Goal: Task Accomplishment & Management: Complete application form

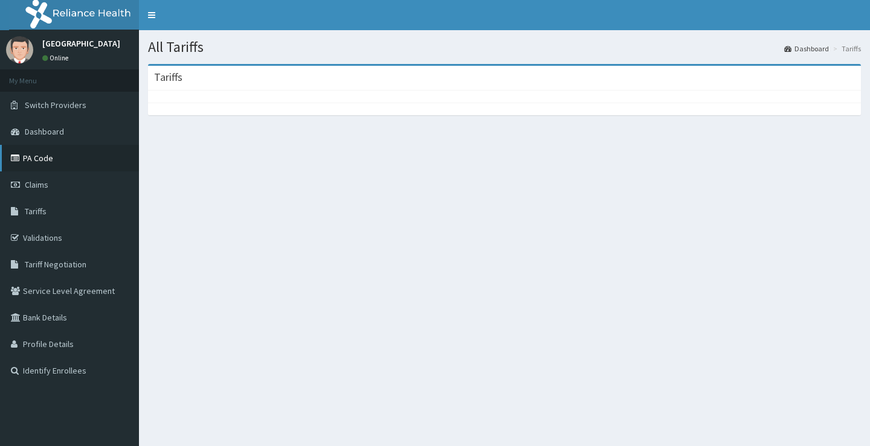
click at [40, 153] on link "PA Code" at bounding box center [69, 158] width 139 height 27
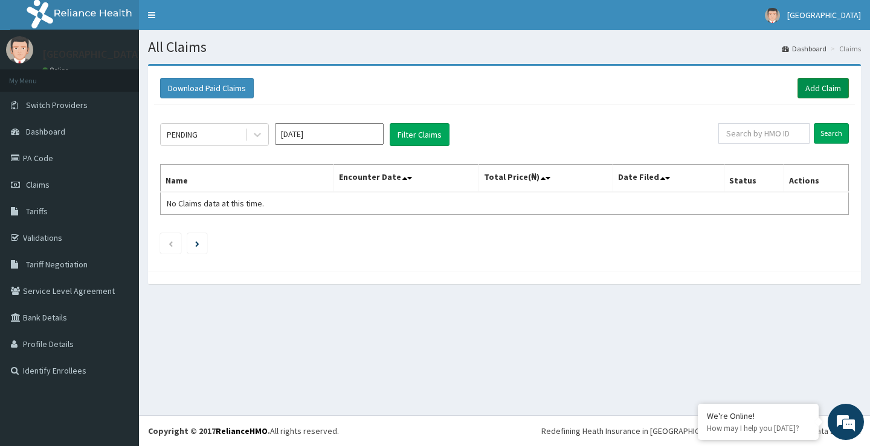
click at [806, 88] on link "Add Claim" at bounding box center [822, 88] width 51 height 21
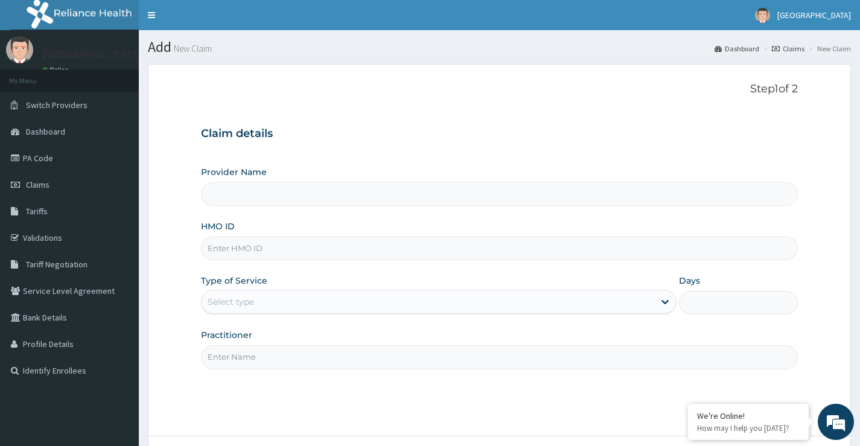
type input "[GEOGRAPHIC_DATA](Signature)"
click at [38, 161] on link "PA Code" at bounding box center [69, 158] width 139 height 27
click at [290, 249] on input "HMO ID" at bounding box center [499, 249] width 597 height 24
type input "[GEOGRAPHIC_DATA](Signature)"
paste input "KAY/10040/A"
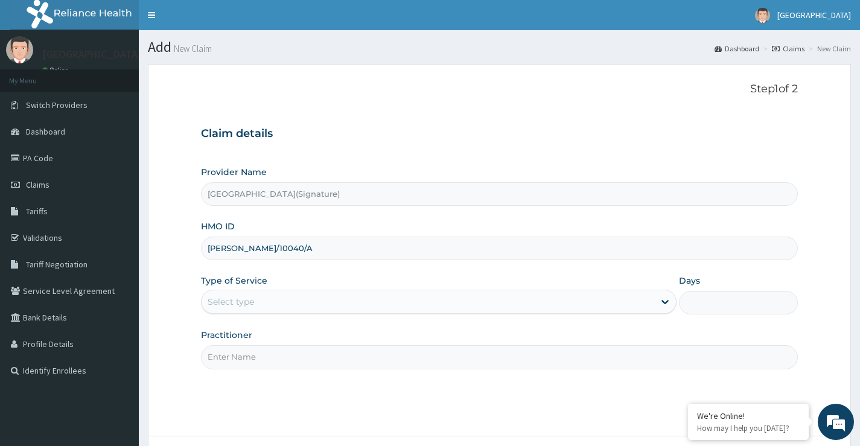
click at [228, 249] on input "KAY/10040/A" at bounding box center [499, 249] width 597 height 24
type input "KAY/10040/A"
click at [310, 309] on div "Select type" at bounding box center [428, 301] width 453 height 19
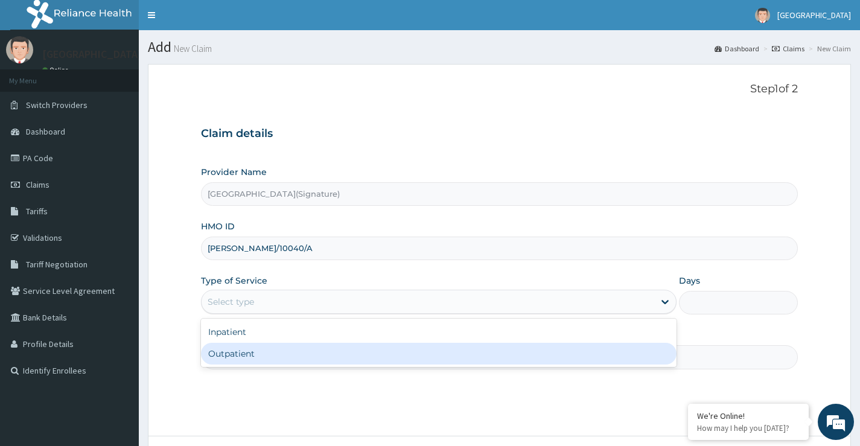
click at [302, 354] on div "Outpatient" at bounding box center [439, 354] width 476 height 22
type input "1"
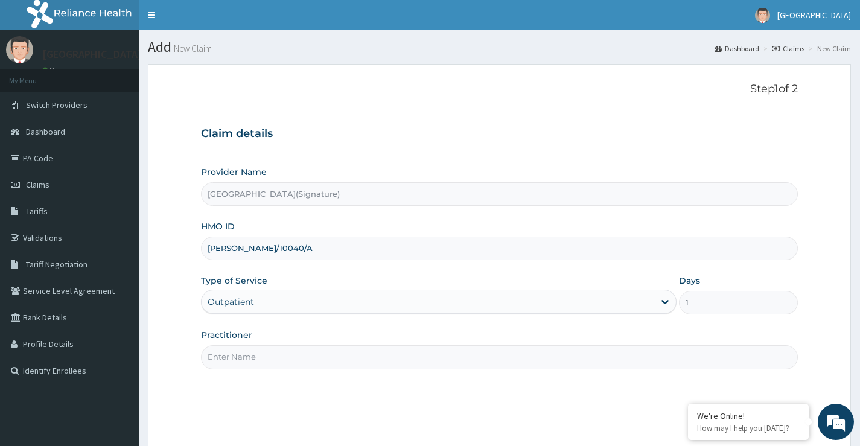
click at [302, 354] on input "Practitioner" at bounding box center [499, 357] width 597 height 24
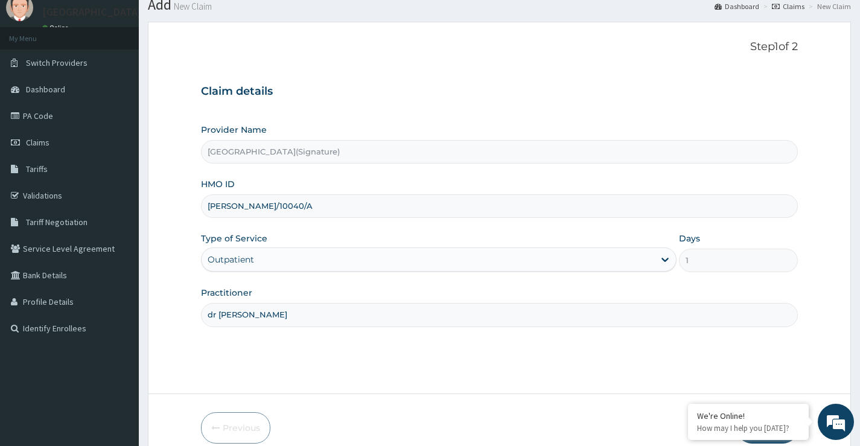
scroll to position [98, 0]
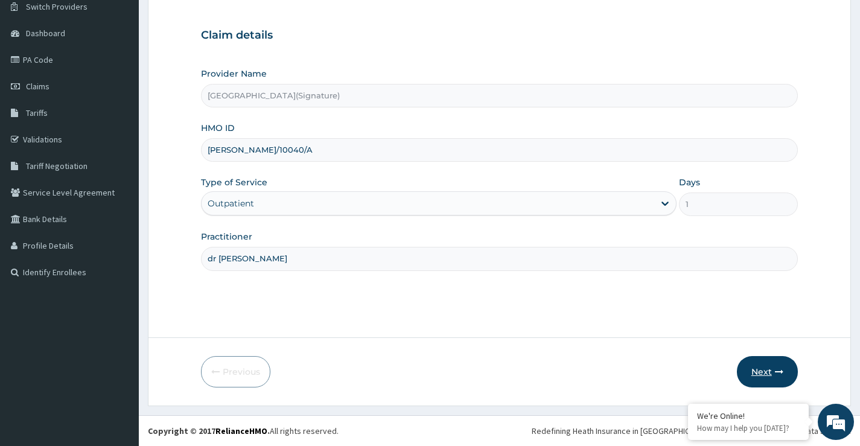
type input "dr gogo"
click at [756, 364] on button "Next" at bounding box center [767, 371] width 61 height 31
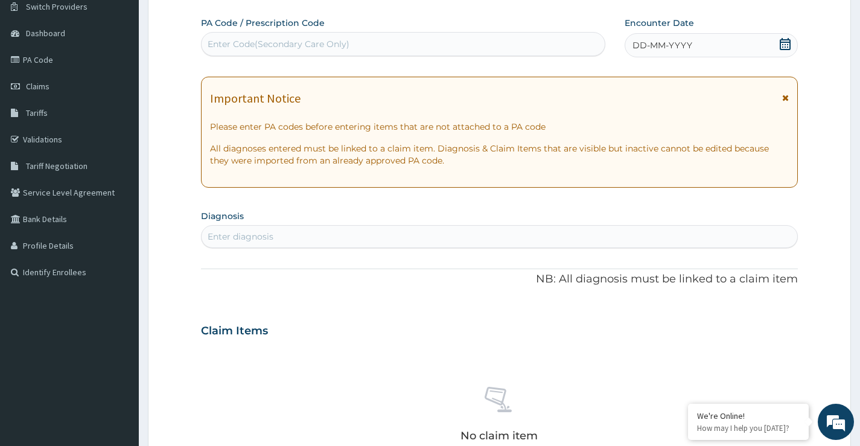
click at [402, 37] on div "Enter Code(Secondary Care Only)" at bounding box center [403, 43] width 403 height 19
paste input "PA/EA3FE5"
type input "PA/EA3FE5"
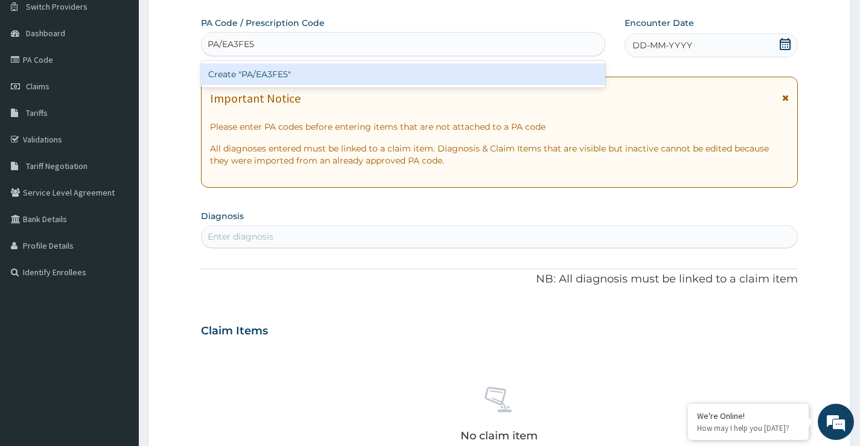
click at [394, 66] on div "Create "PA/EA3FE5"" at bounding box center [403, 74] width 405 height 22
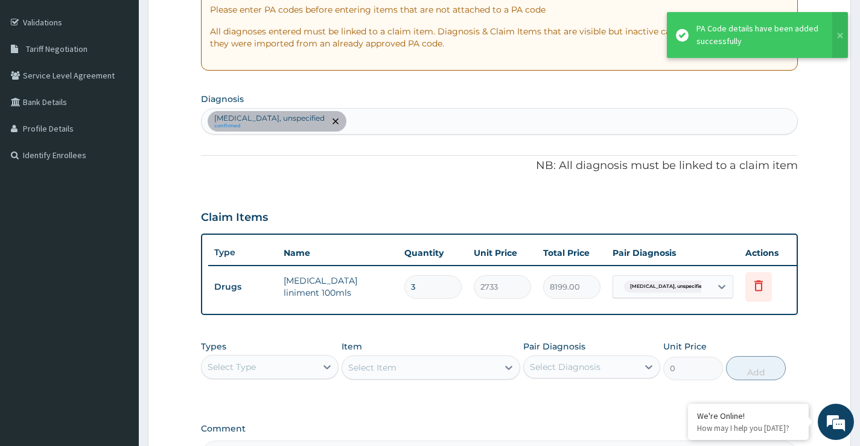
scroll to position [280, 0]
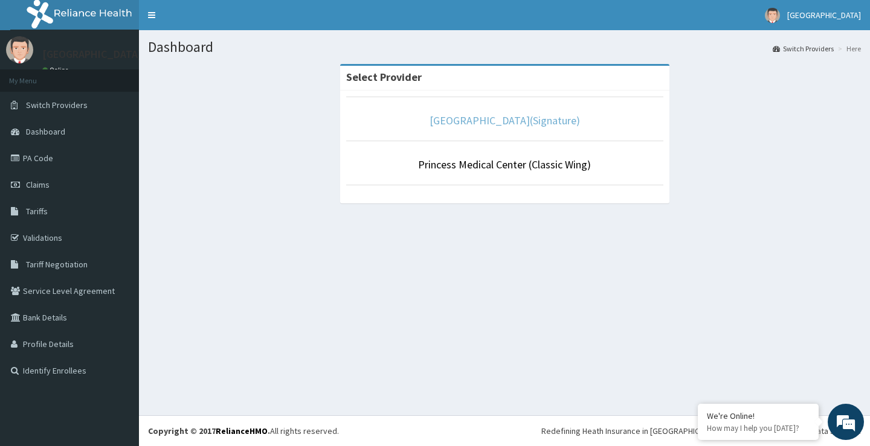
click at [479, 121] on link "[GEOGRAPHIC_DATA](Signature)" at bounding box center [504, 121] width 150 height 14
